Goal: Contribute content

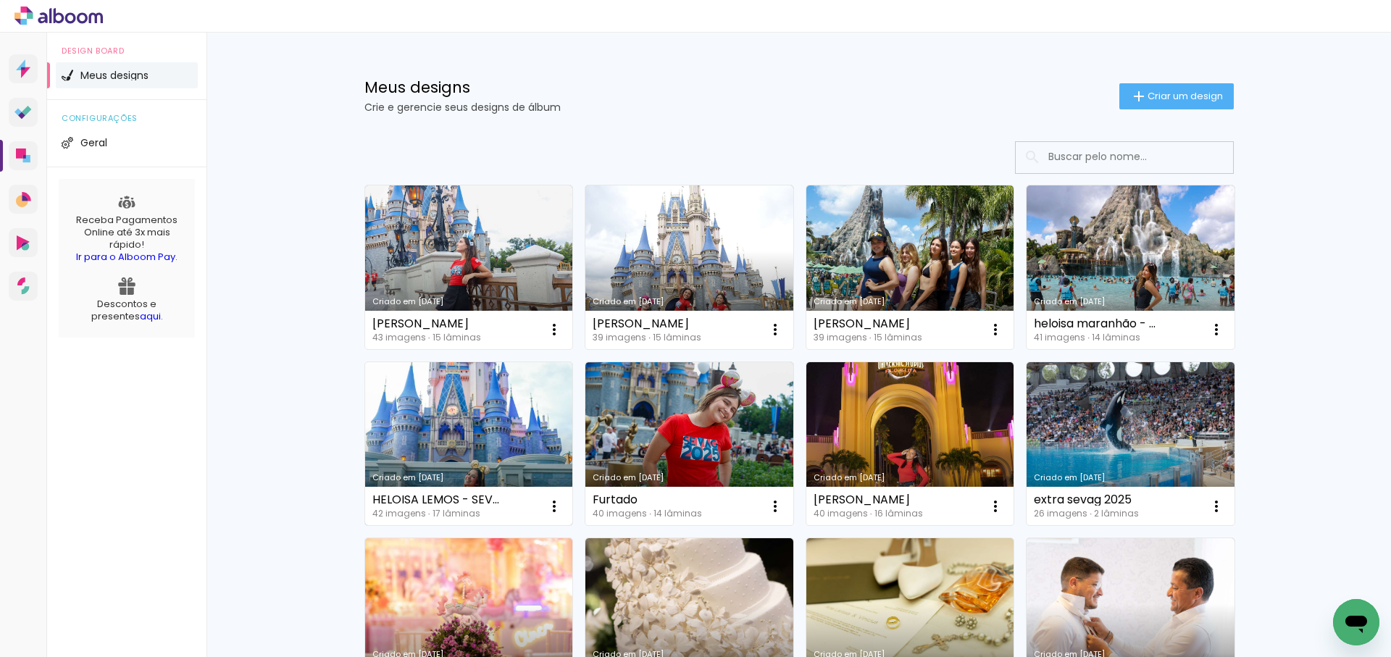
click at [501, 410] on link "Criado em [DATE]" at bounding box center [469, 444] width 208 height 164
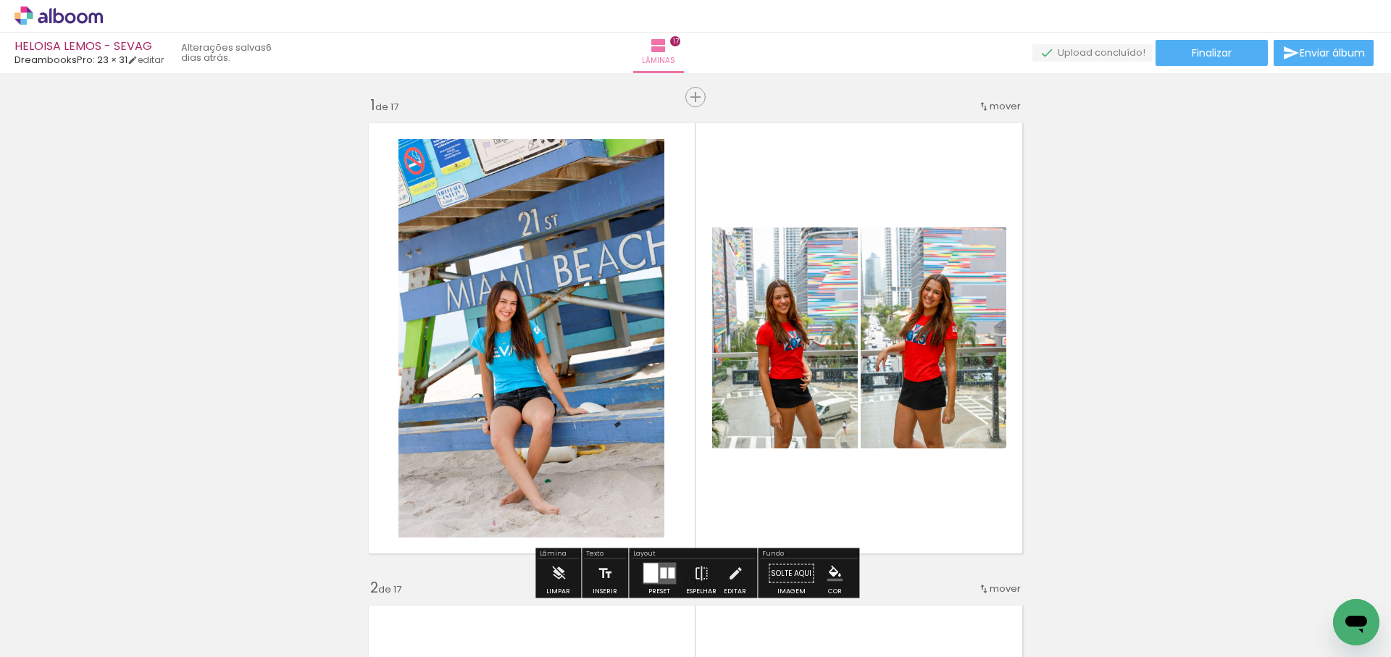
scroll to position [1, 0]
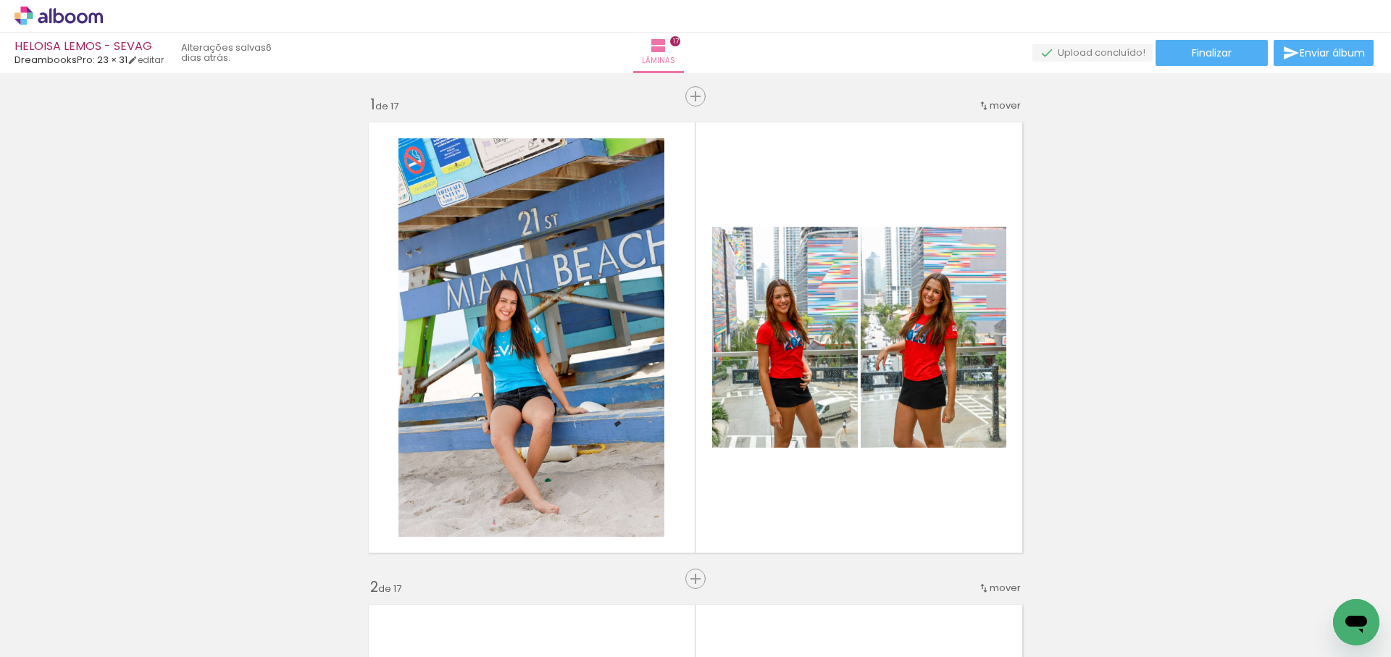
click at [45, 635] on span "Adicionar Fotos" at bounding box center [51, 638] width 43 height 16
click at [0, 0] on input "file" at bounding box center [0, 0] width 0 height 0
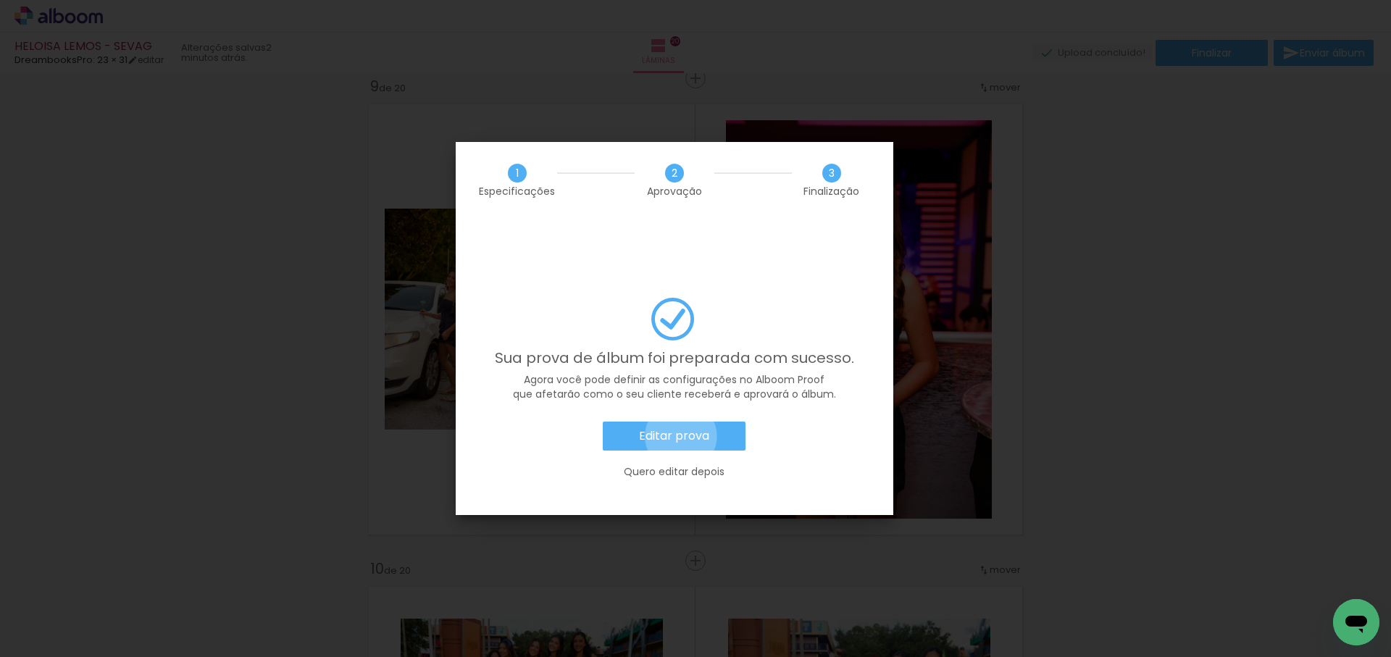
click at [0, 0] on slot "Editar prova" at bounding box center [0, 0] width 0 height 0
